Goal: Information Seeking & Learning: Learn about a topic

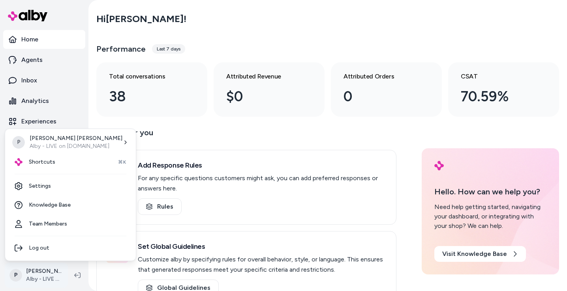
click at [32, 272] on html "Home Agents Inbox Analytics Experiences Knowledge Products Documents Rules Veri…" at bounding box center [283, 145] width 567 height 291
click at [34, 164] on span "Shortcuts" at bounding box center [42, 162] width 26 height 8
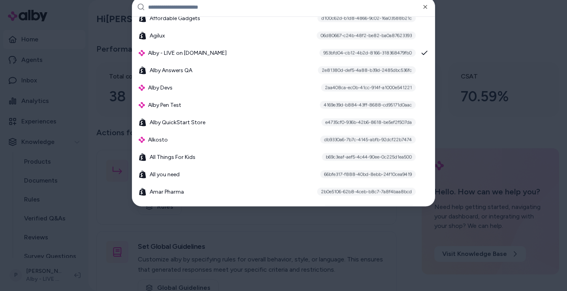
scroll to position [343, 0]
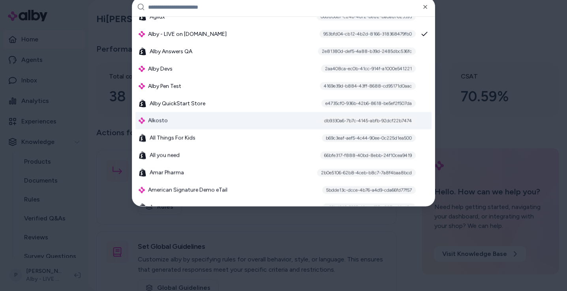
click at [270, 119] on div "Alkosto db9330a6-7b7c-4145-abfb-92dcf22b7474" at bounding box center [283, 121] width 296 height 17
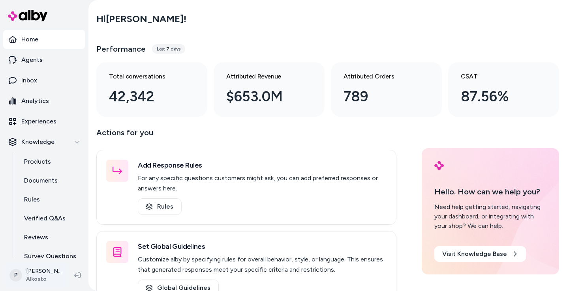
click at [38, 276] on html "Home Agents Inbox Analytics Experiences Knowledge Products Documents Rules Veri…" at bounding box center [283, 145] width 567 height 291
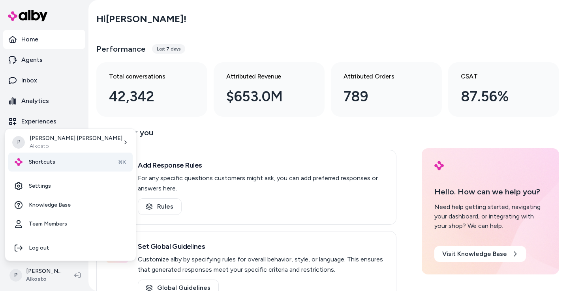
click at [66, 169] on div "Shortcuts ⌘K" at bounding box center [70, 162] width 124 height 19
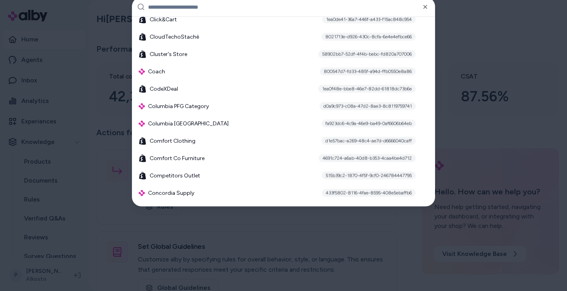
scroll to position [1543, 0]
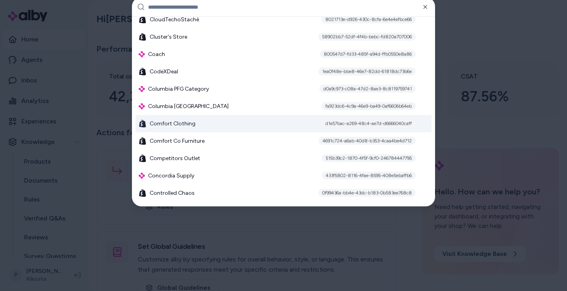
click at [228, 128] on div "Comfort Clothing d1e57bac-a269-48c4-ae7d-d6666040caff" at bounding box center [283, 123] width 296 height 17
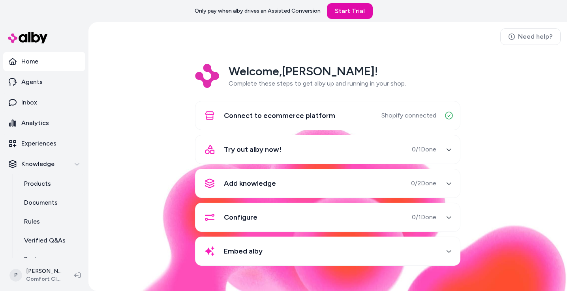
click at [132, 119] on div "Welcome, Patrick ! Complete these steps to get alby up and running in your shop…" at bounding box center [328, 170] width 466 height 213
click at [36, 276] on html "Only pay when alby drives an Assisted Conversion Start Trial Home Agents Inbox …" at bounding box center [283, 145] width 567 height 291
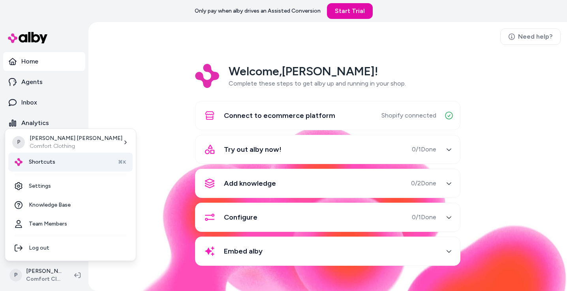
click at [62, 165] on div "Shortcuts ⌘K" at bounding box center [70, 162] width 124 height 19
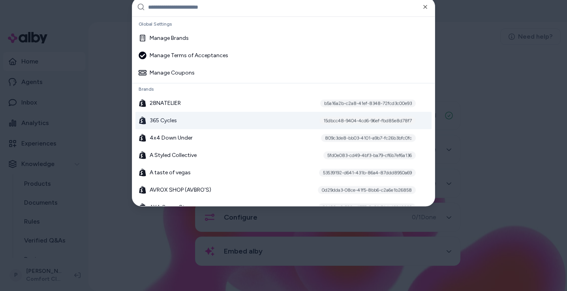
click at [216, 122] on div "365 Cycles 15dbcc48-9404-4cd6-96ef-fbd85e8d78f7" at bounding box center [283, 120] width 296 height 17
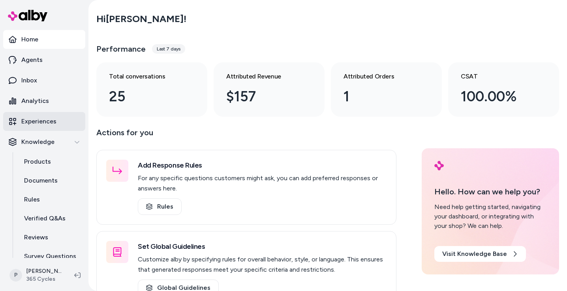
click at [45, 125] on p "Experiences" at bounding box center [38, 121] width 35 height 9
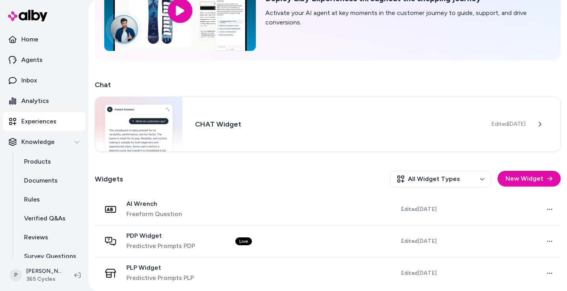
scroll to position [77, 0]
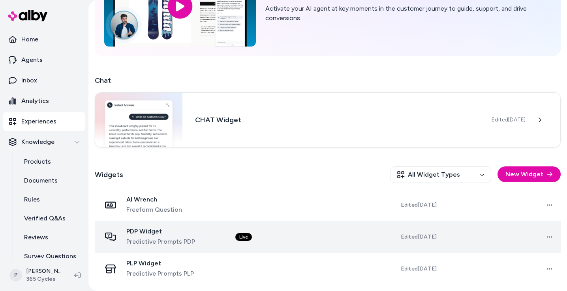
click at [204, 239] on div "PDP Widget Predictive Prompts PDP" at bounding box center [162, 237] width 122 height 19
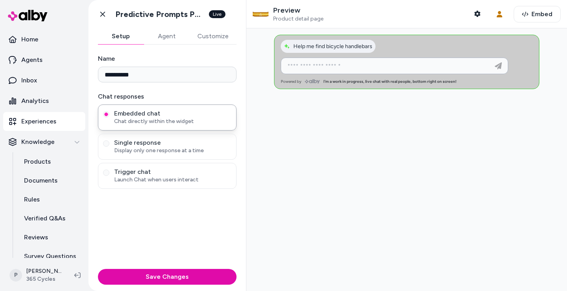
click at [329, 69] on input at bounding box center [387, 65] width 208 height 9
click at [475, 16] on icon "button" at bounding box center [477, 14] width 6 height 6
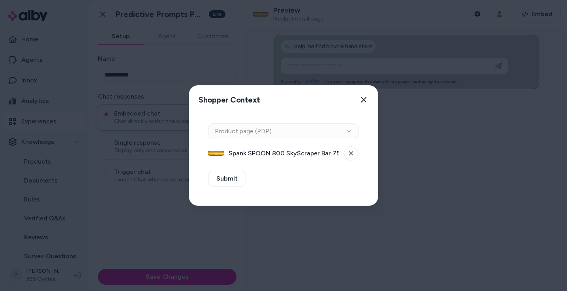
click at [314, 131] on div "Context Type Product page (PDP)" at bounding box center [283, 132] width 151 height 16
click at [348, 154] on button at bounding box center [351, 154] width 14 height 14
click at [293, 151] on button "Select a product" at bounding box center [283, 154] width 151 height 16
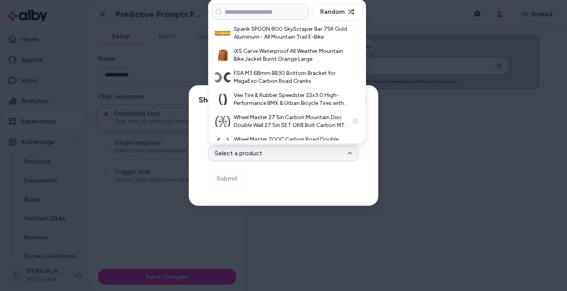
click at [305, 123] on h3 "Wheel Master 27.5in Carbon Mountain Disc Double Wall 27.5in SET OR8 Bolt Carbon…" at bounding box center [291, 122] width 115 height 16
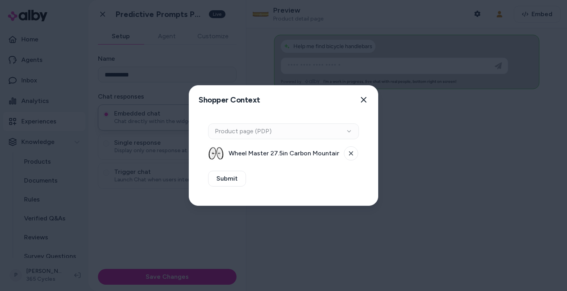
drag, startPoint x: 239, startPoint y: 178, endPoint x: 263, endPoint y: 185, distance: 25.0
click at [239, 178] on button "Submit" at bounding box center [227, 179] width 38 height 16
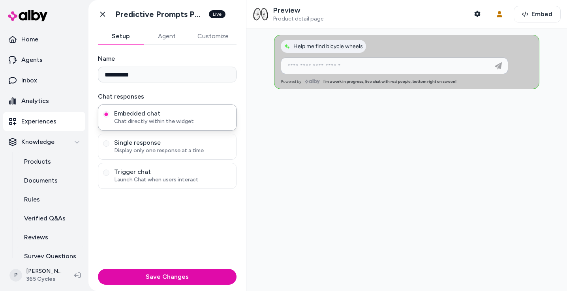
click at [331, 68] on input at bounding box center [387, 65] width 208 height 9
type input "**********"
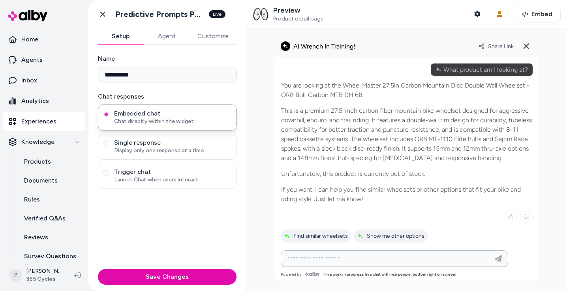
click at [457, 256] on input at bounding box center [387, 258] width 208 height 9
type input "*"
type input "**********"
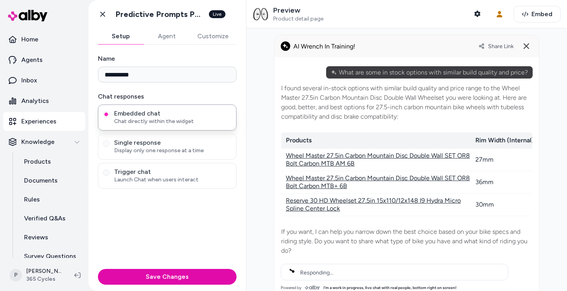
scroll to position [149, 0]
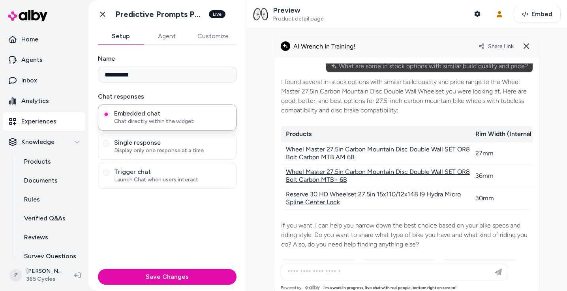
click at [497, 41] on div "Share Link" at bounding box center [506, 46] width 54 height 13
click at [496, 44] on span "Share Link" at bounding box center [501, 46] width 26 height 7
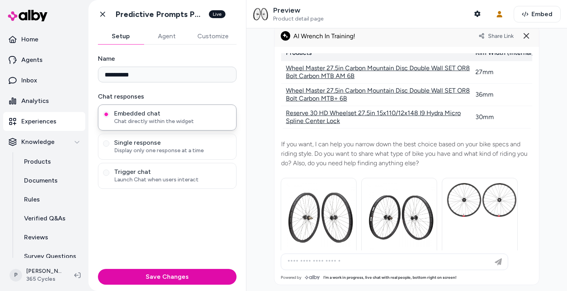
scroll to position [201, 0]
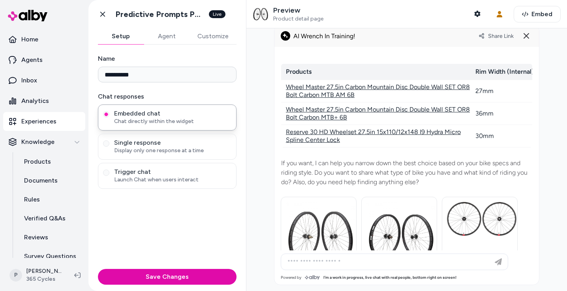
drag, startPoint x: 351, startPoint y: 126, endPoint x: 286, endPoint y: 123, distance: 65.2
click at [286, 122] on div "Wheel Master 27.5in Carbon Mountain Disc Double Wall SET OR8 Bolt Carbon MTB+ 6B" at bounding box center [381, 114] width 190 height 16
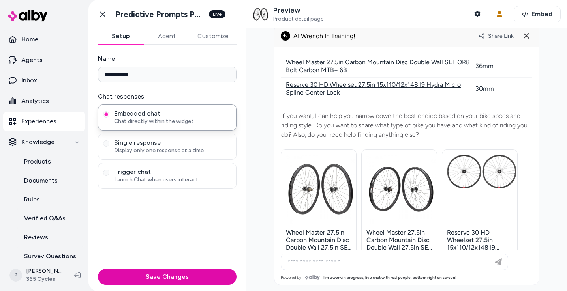
scroll to position [359, 0]
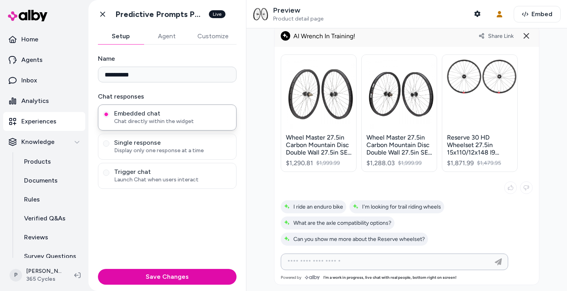
click at [375, 259] on input at bounding box center [387, 261] width 208 height 9
paste input "**********"
type input "**********"
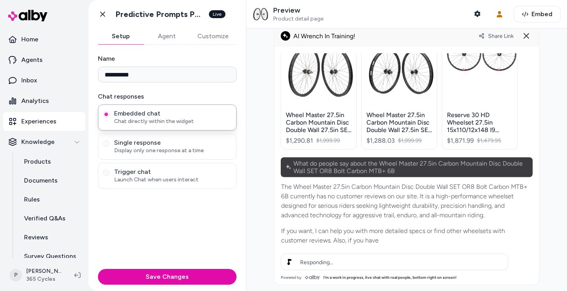
scroll to position [391, 0]
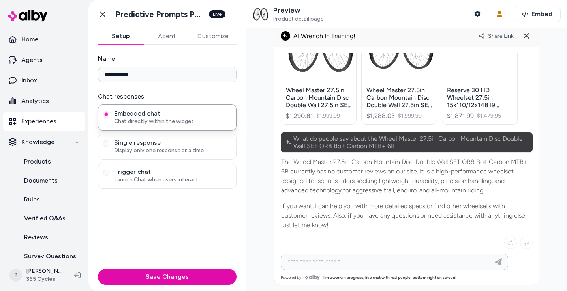
click at [418, 263] on input at bounding box center [387, 261] width 208 height 9
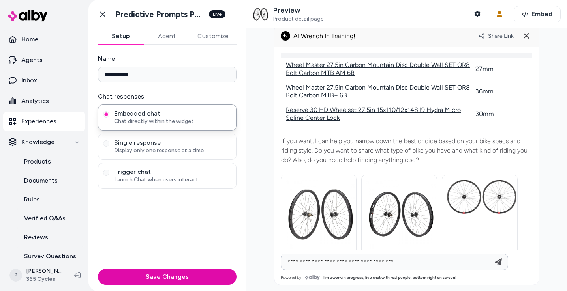
scroll to position [208, 0]
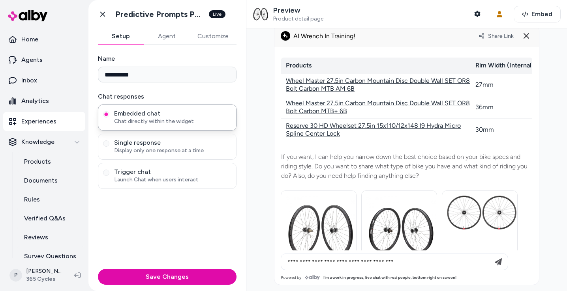
drag, startPoint x: 338, startPoint y: 140, endPoint x: 277, endPoint y: 139, distance: 60.8
click at [277, 139] on div "**********" at bounding box center [406, 161] width 265 height 228
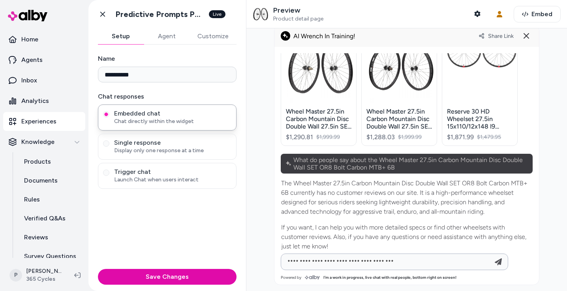
click at [413, 263] on input "**********" at bounding box center [387, 261] width 208 height 9
paste input "**********"
type input "**********"
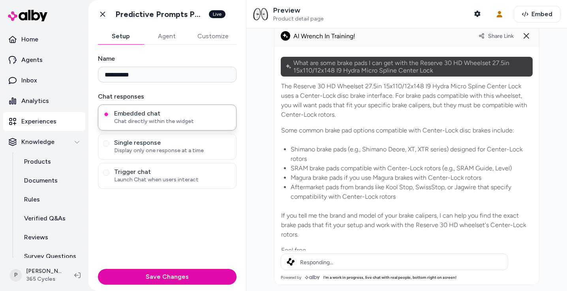
scroll to position [575, 0]
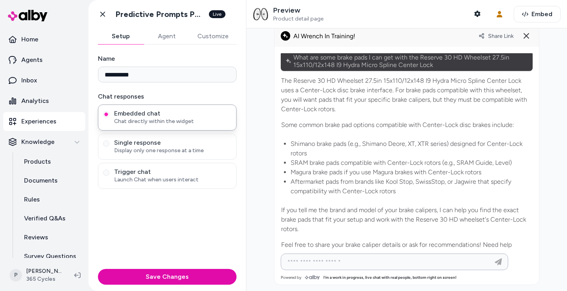
click at [365, 260] on input at bounding box center [387, 261] width 208 height 9
type input "*"
paste input "**********"
type input "**********"
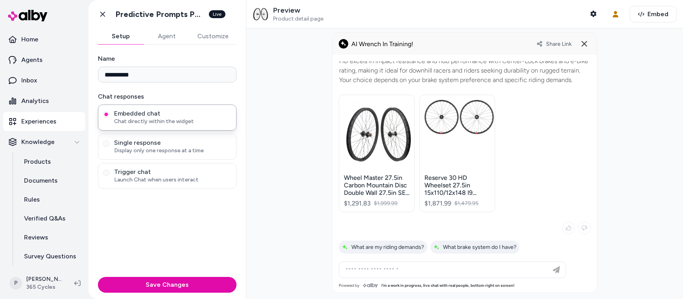
scroll to position [1038, 0]
click at [45, 286] on html "**********" at bounding box center [341, 149] width 683 height 299
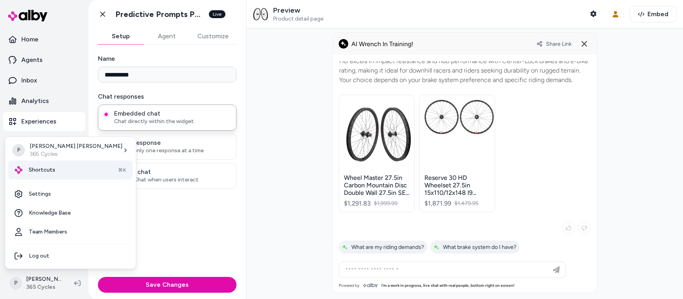
click at [69, 173] on div "Shortcuts ⌘K" at bounding box center [70, 170] width 124 height 19
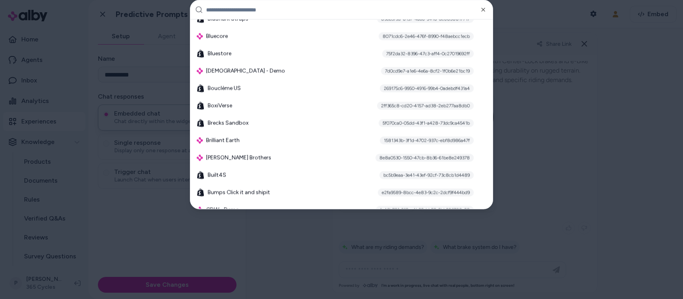
scroll to position [1062, 0]
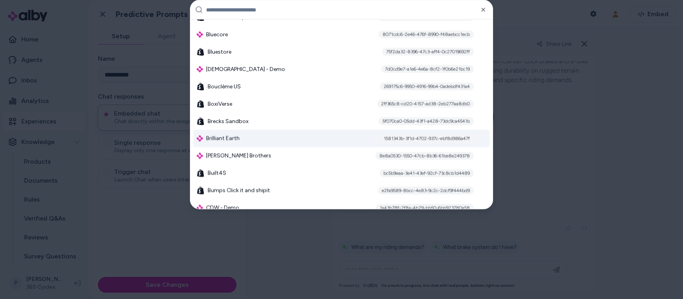
click at [269, 140] on div "Brilliant Earth 1581343b-3f1d-4702-937c-ebf8d986a47f" at bounding box center [341, 138] width 296 height 17
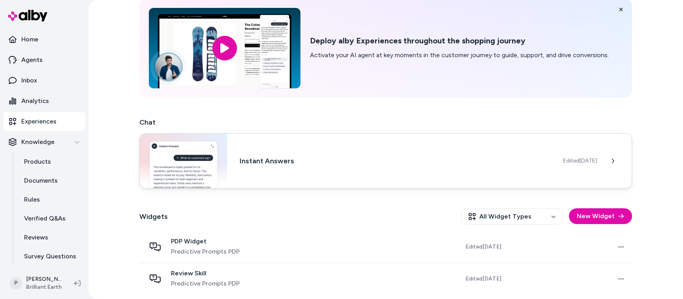
scroll to position [37, 0]
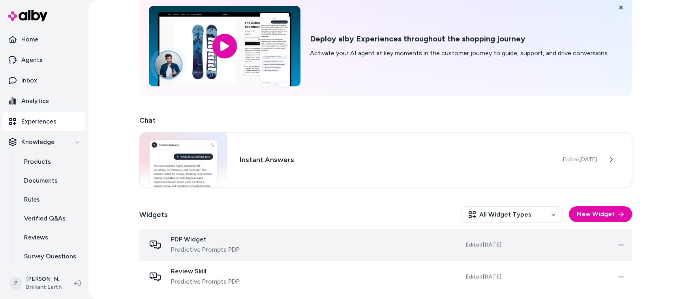
click at [266, 248] on div "PDP Widget Predictive Prompts PDP" at bounding box center [210, 245] width 129 height 19
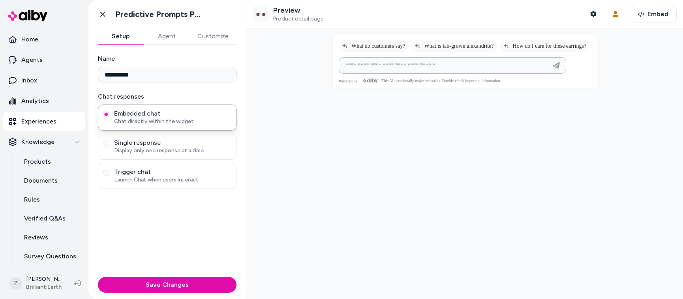
click at [420, 70] on input at bounding box center [445, 65] width 208 height 9
click at [588, 17] on button "Shopper Context" at bounding box center [594, 14] width 16 height 16
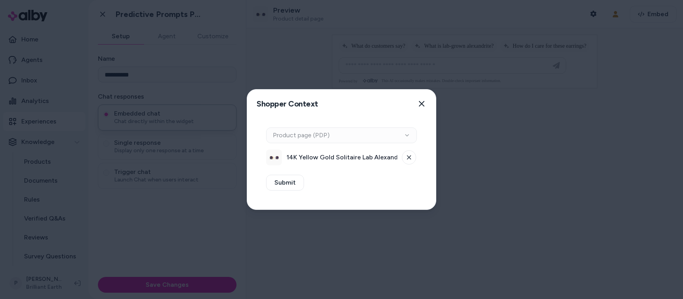
click at [360, 160] on span "14K Yellow Gold Solitaire Lab Alexandrite Stud Earrings" at bounding box center [342, 157] width 111 height 9
click at [420, 102] on icon "button" at bounding box center [422, 104] width 6 height 6
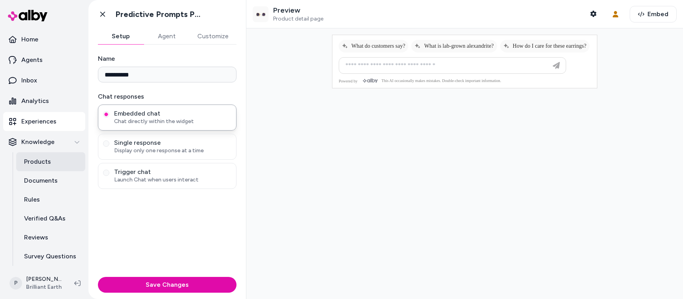
click at [65, 156] on link "Products" at bounding box center [50, 161] width 69 height 19
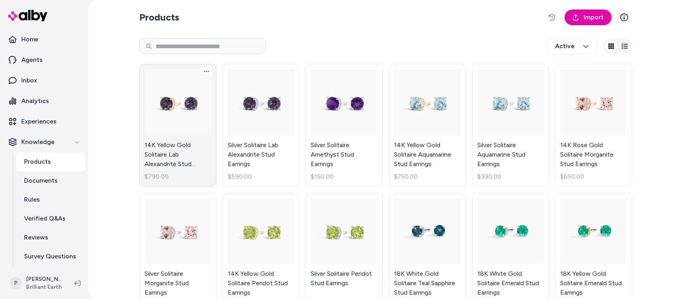
click at [170, 152] on link "14K Yellow Gold Solitaire Lab Alexandrite Stud Earrings $790.00" at bounding box center [177, 125] width 77 height 123
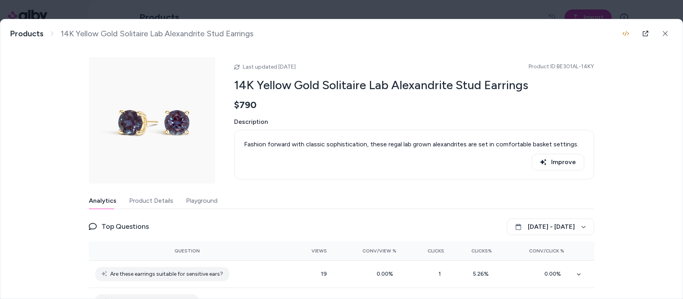
click at [191, 198] on button "Playground" at bounding box center [202, 201] width 32 height 16
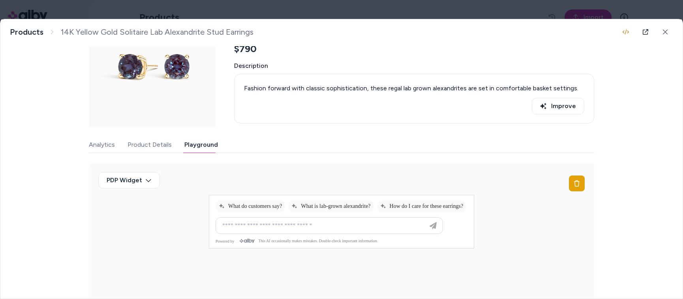
scroll to position [70, 0]
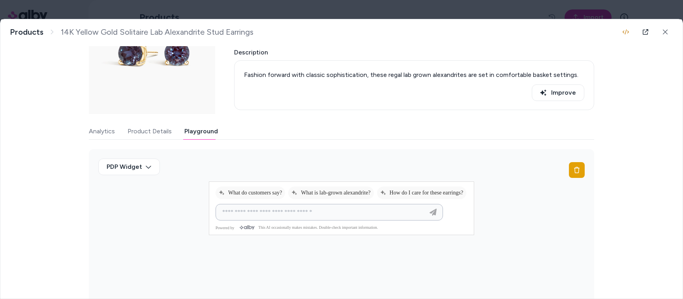
click at [345, 217] on input at bounding box center [322, 212] width 208 height 9
click at [356, 193] on span "What is lab-grown alexandrite?" at bounding box center [330, 193] width 79 height 6
type input "**********"
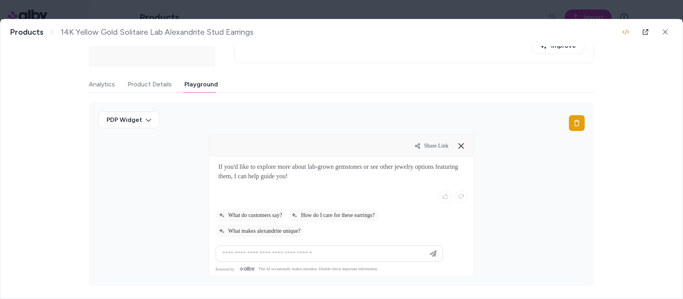
scroll to position [132, 0]
click at [384, 250] on input at bounding box center [322, 253] width 208 height 9
type input "**********"
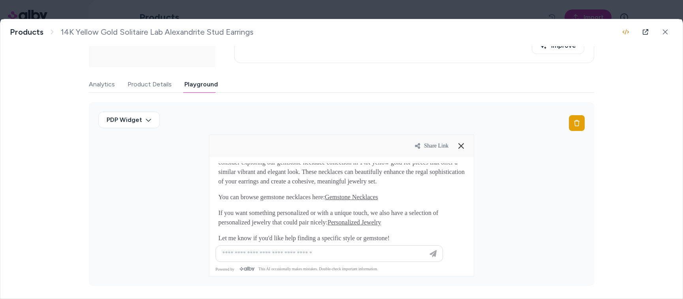
scroll to position [190, 0]
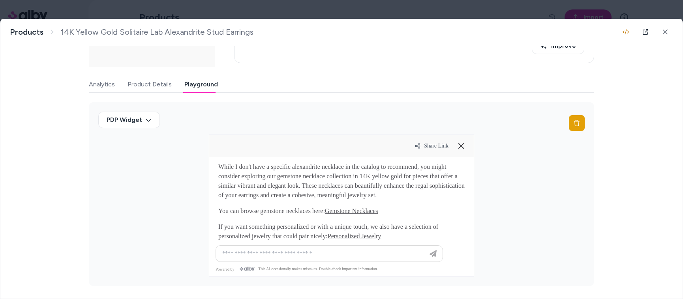
click at [394, 200] on p "While I don't have a specific alexandrite necklace in the catalog to recommend,…" at bounding box center [341, 181] width 246 height 38
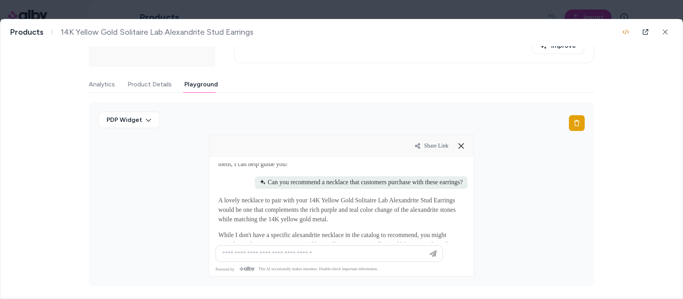
scroll to position [123, 0]
click at [383, 187] on div "Can you recommend a necklace that customers purchase with these earrings?" at bounding box center [361, 181] width 212 height 12
click at [466, 199] on div at bounding box center [341, 212] width 265 height 110
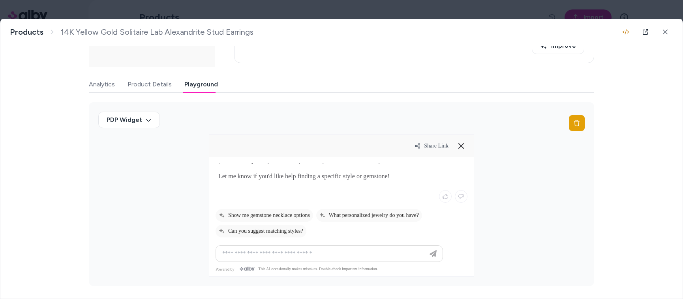
scroll to position [299, 0]
click at [21, 150] on div "14K Yellow Gold Solitaire Lab Alexandrite Stud Earrings Fashion forward with cl…" at bounding box center [341, 159] width 682 height 280
click at [335, 254] on input at bounding box center [322, 253] width 208 height 9
click at [295, 215] on span "Show me gemstone necklace options" at bounding box center [264, 215] width 91 height 6
type input "**********"
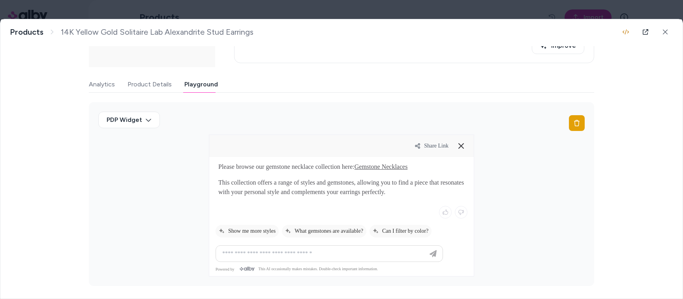
scroll to position [390, 0]
click at [386, 253] on input at bounding box center [322, 253] width 208 height 9
type input "**********"
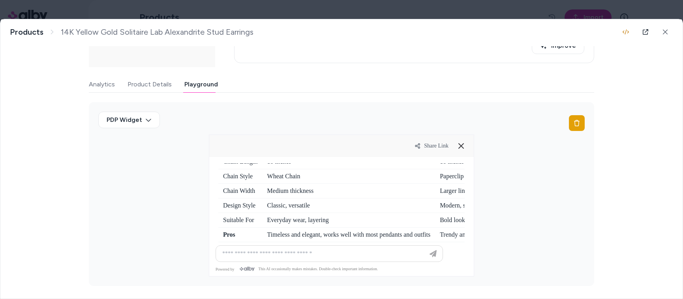
scroll to position [447, 0]
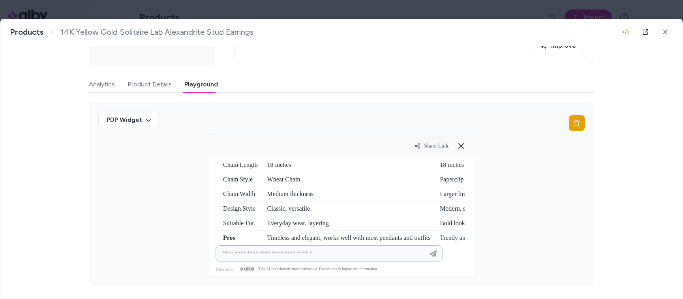
click at [302, 252] on input at bounding box center [322, 253] width 208 height 9
drag, startPoint x: 265, startPoint y: 178, endPoint x: 371, endPoint y: 179, distance: 106.2
click at [371, 143] on th "Dakota 18 in. Wheat Chain Necklace (14K Gold)" at bounding box center [349, 135] width 173 height 16
click at [293, 252] on input "******" at bounding box center [322, 253] width 208 height 9
paste input "**********"
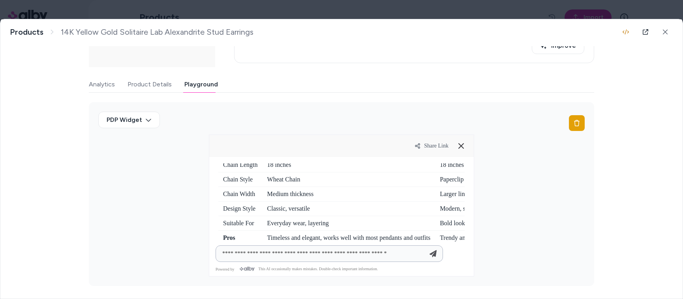
type input "**********"
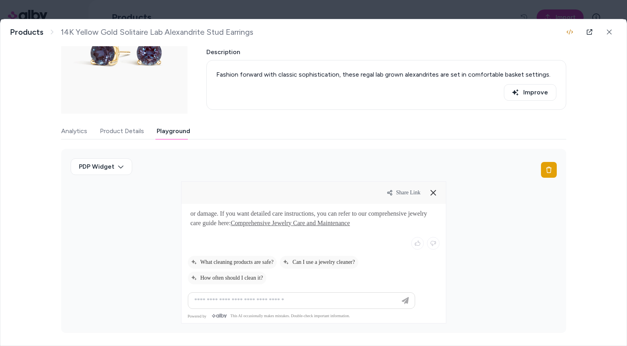
scroll to position [71, 0]
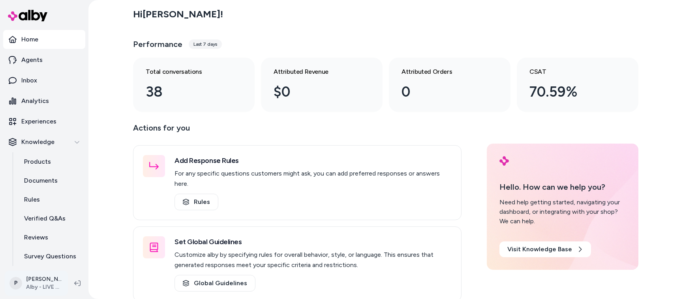
click at [37, 282] on html "Home Agents Inbox Analytics Experiences Knowledge Products Documents Rules Veri…" at bounding box center [341, 149] width 683 height 299
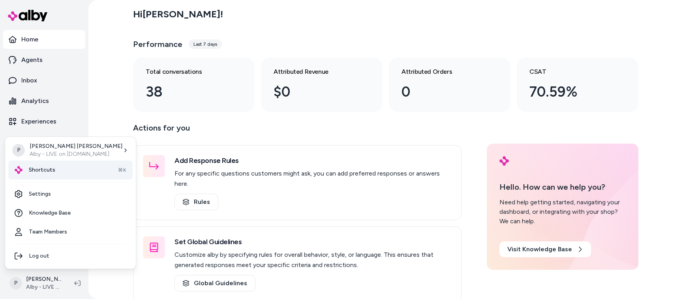
click at [54, 174] on div "Shortcuts ⌘K" at bounding box center [70, 170] width 124 height 19
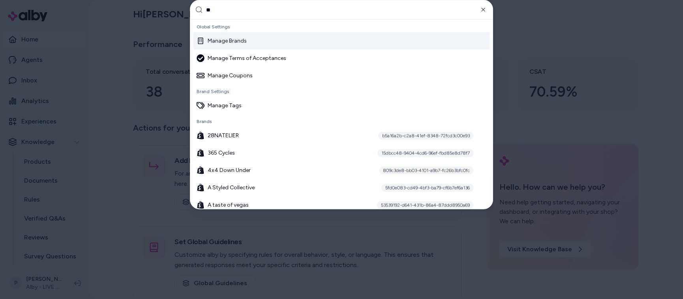
type input "***"
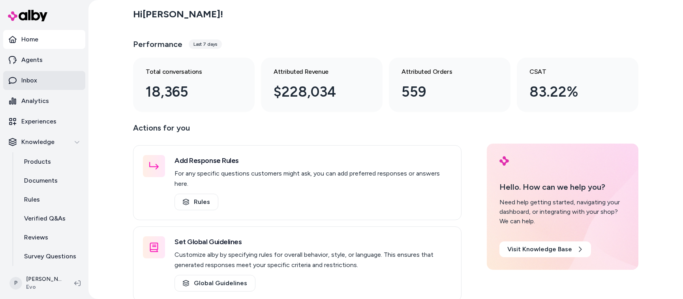
click at [37, 83] on link "Inbox" at bounding box center [44, 80] width 82 height 19
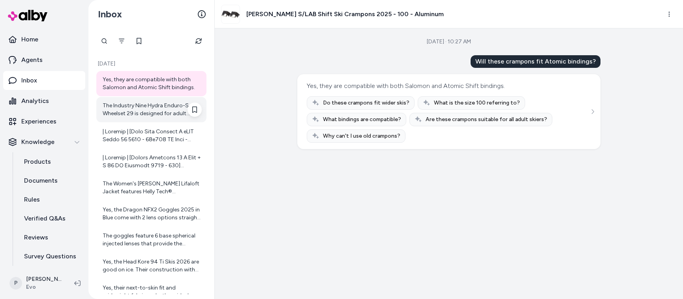
click at [154, 113] on div "The Industry Nine Hydra Enduro-S Wheelset 29 is designed for adult mountain bik…" at bounding box center [152, 110] width 99 height 16
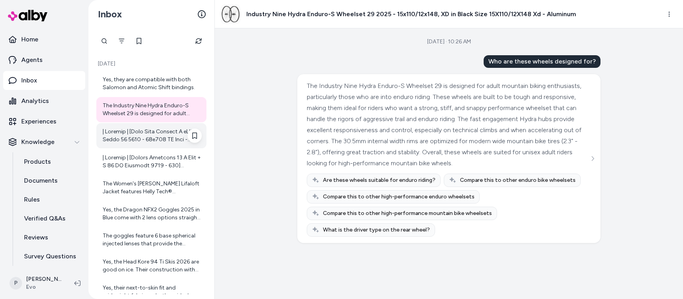
click at [136, 132] on div at bounding box center [152, 136] width 99 height 16
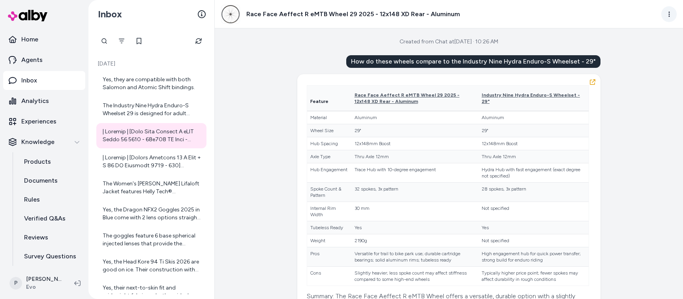
click at [671, 14] on html "Home Agents Inbox Analytics Experiences Knowledge Products Documents Rules Veri…" at bounding box center [341, 149] width 683 height 299
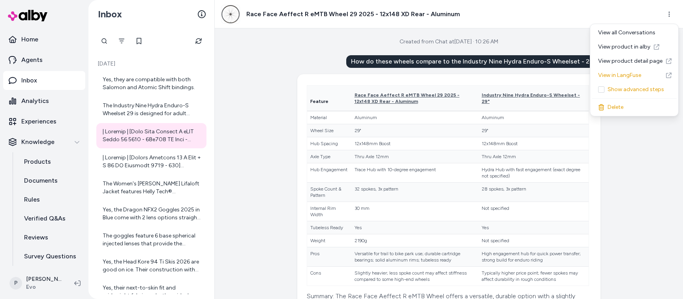
click at [639, 175] on html "Home Agents Inbox Analytics Experiences Knowledge Products Documents Rules Veri…" at bounding box center [341, 149] width 683 height 299
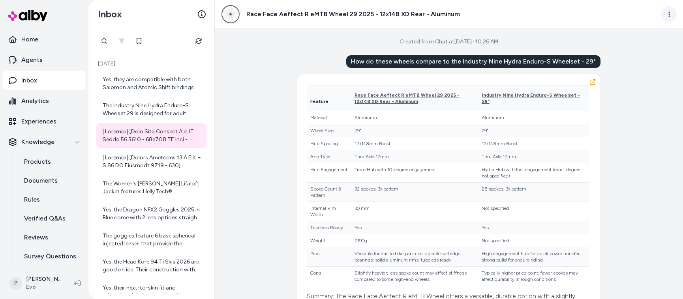
click at [670, 12] on html "Home Agents Inbox Analytics Experiences Knowledge Products Documents Rules Veri…" at bounding box center [341, 149] width 683 height 299
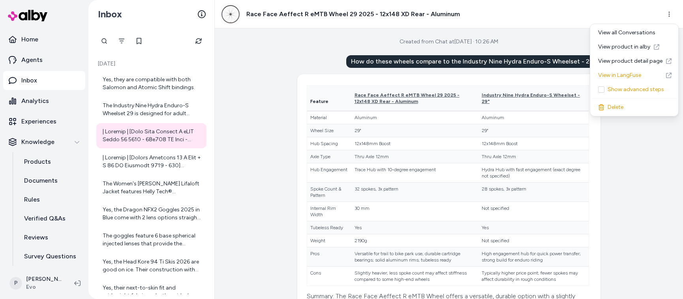
click at [641, 188] on html "Home Agents Inbox Analytics Experiences Knowledge Products Documents Rules Veri…" at bounding box center [341, 149] width 683 height 299
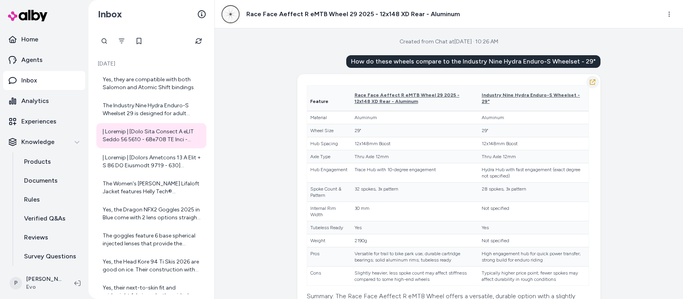
click at [591, 79] on icon "button" at bounding box center [593, 82] width 6 height 6
